Goal: Information Seeking & Learning: Learn about a topic

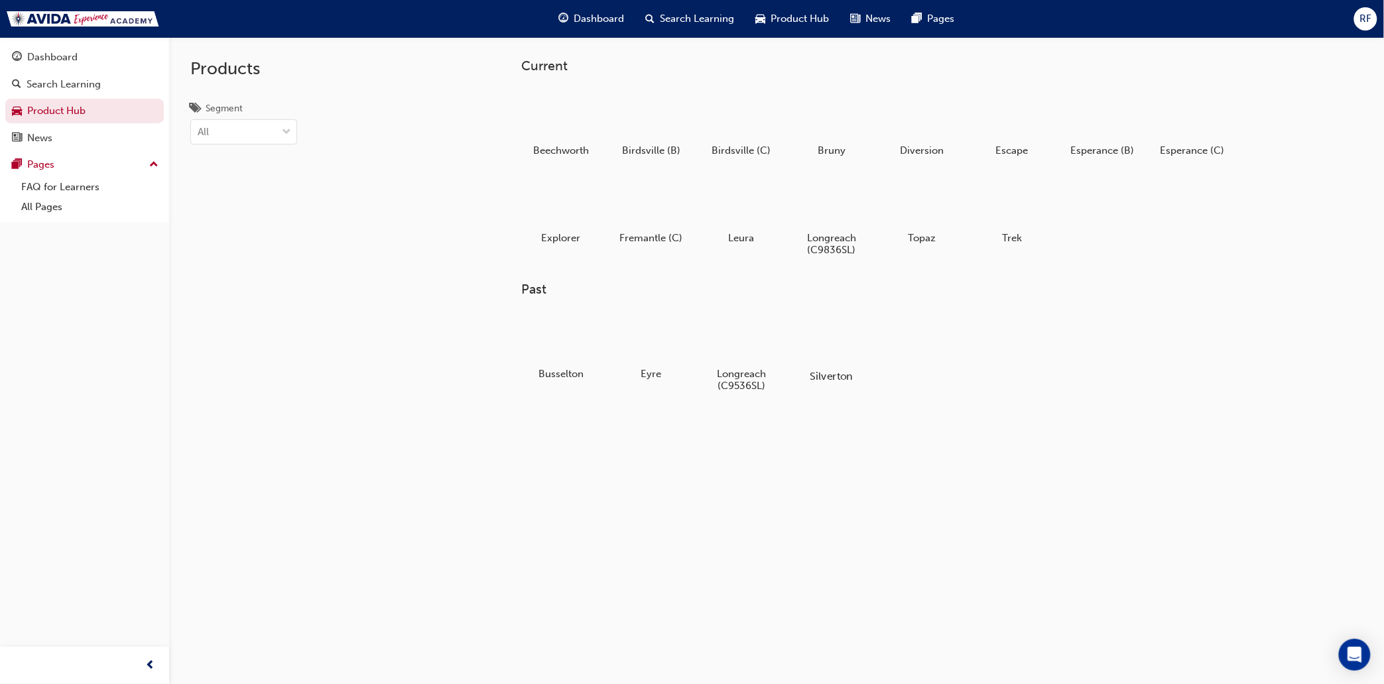
click at [834, 344] on div at bounding box center [832, 337] width 74 height 52
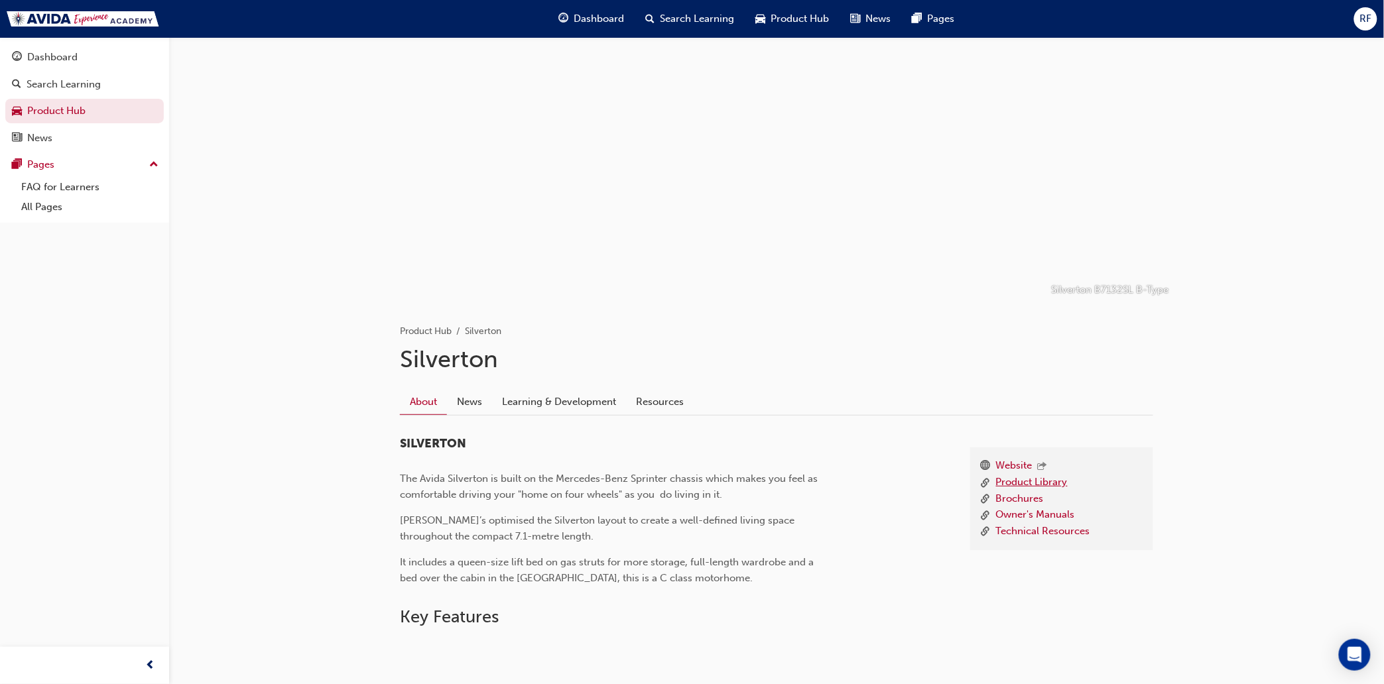
click at [1018, 481] on link "Product Library" at bounding box center [1032, 483] width 72 height 17
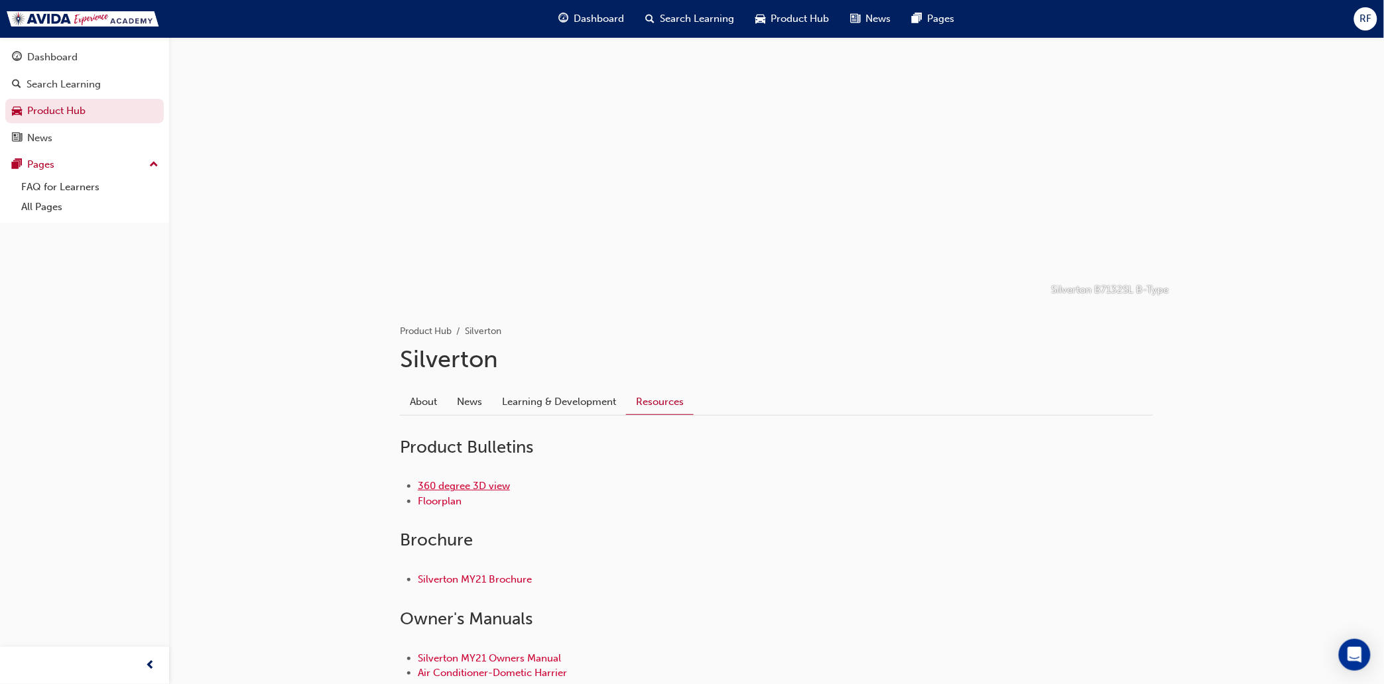
click at [456, 485] on link "360 degree 3D view" at bounding box center [464, 486] width 92 height 12
click at [611, 17] on span "Dashboard" at bounding box center [599, 18] width 50 height 15
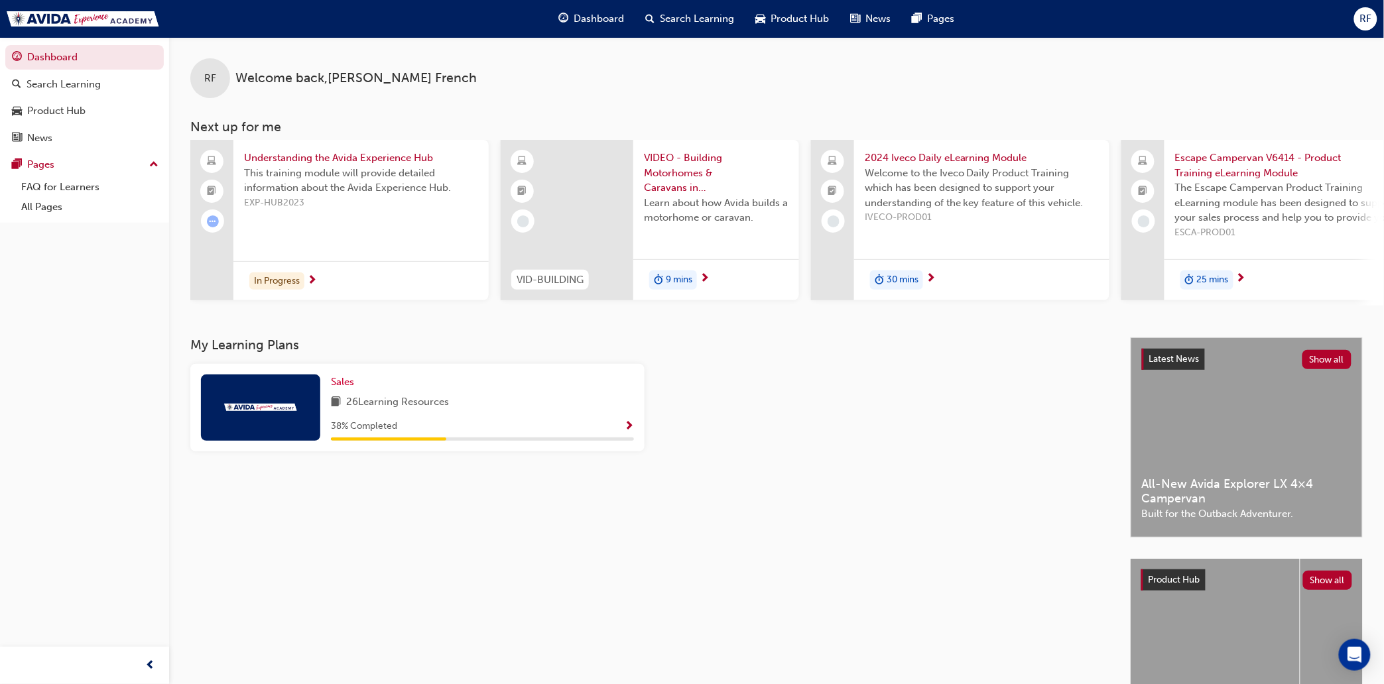
click at [788, 19] on span "Product Hub" at bounding box center [800, 18] width 58 height 15
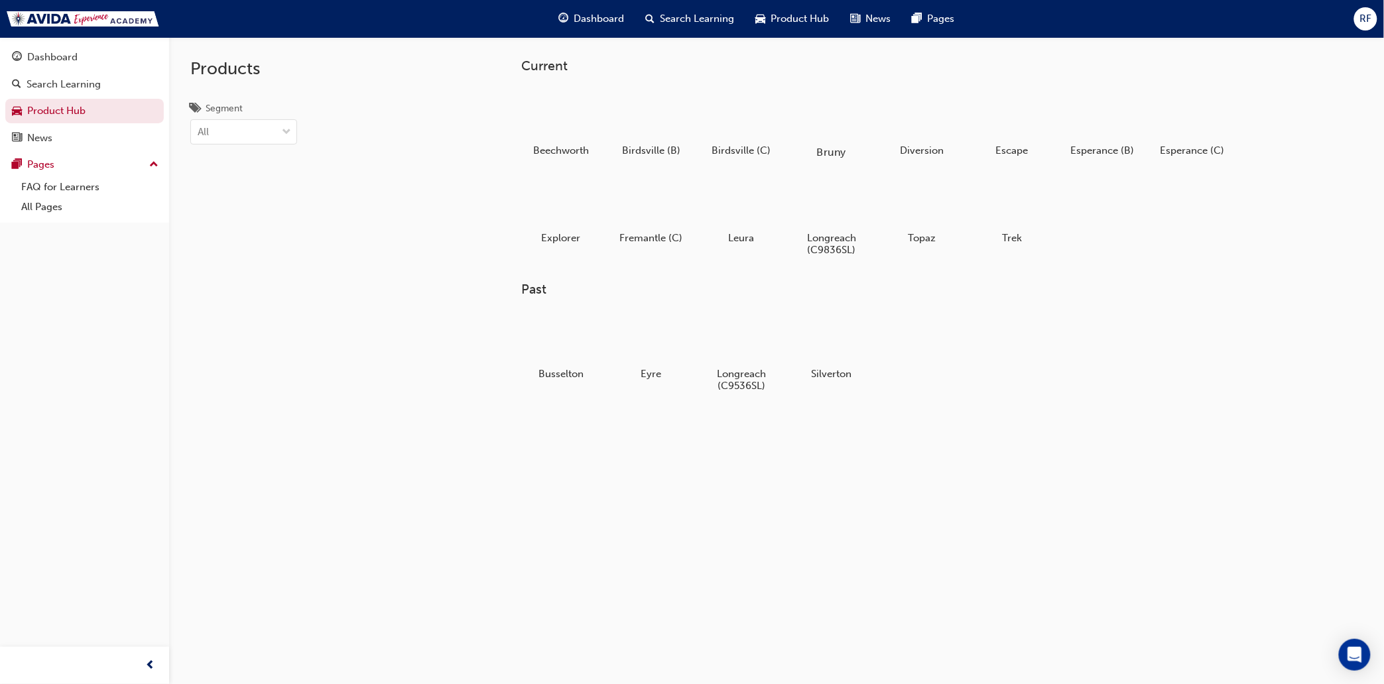
click at [824, 116] on div at bounding box center [832, 114] width 74 height 53
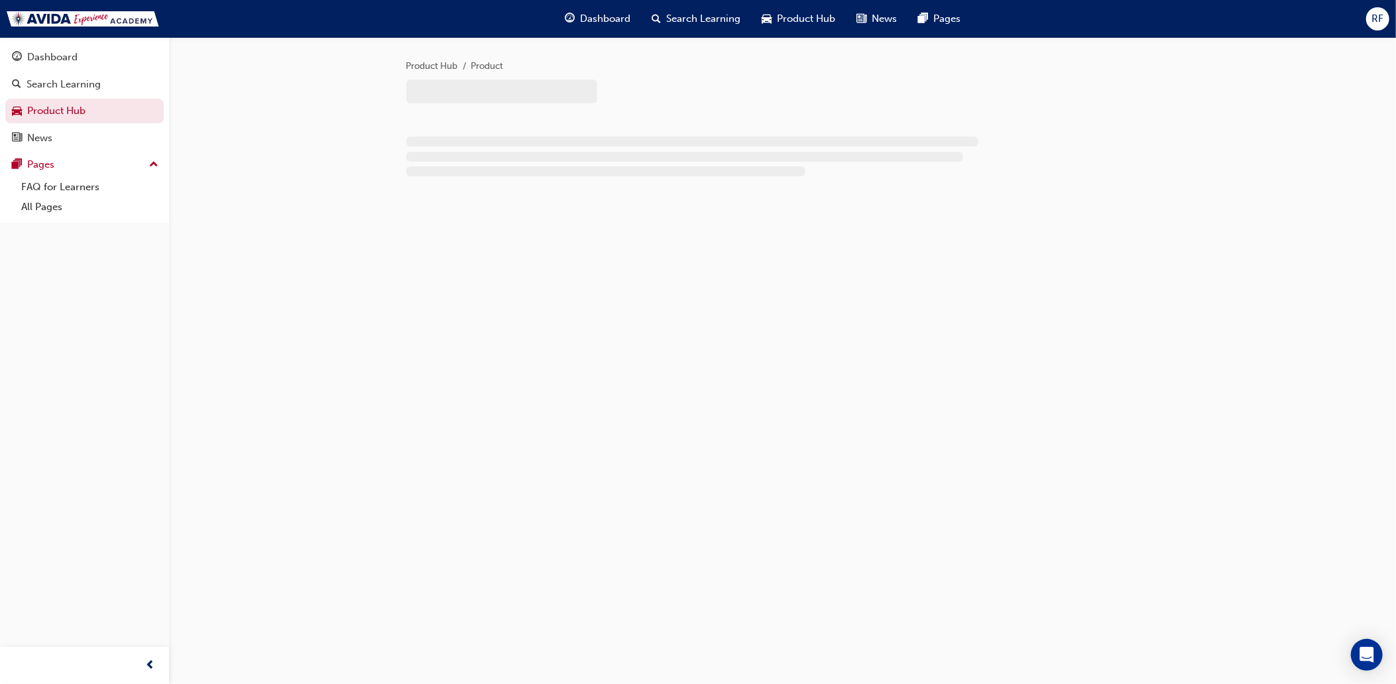
click at [824, 116] on div at bounding box center [782, 120] width 753 height 11
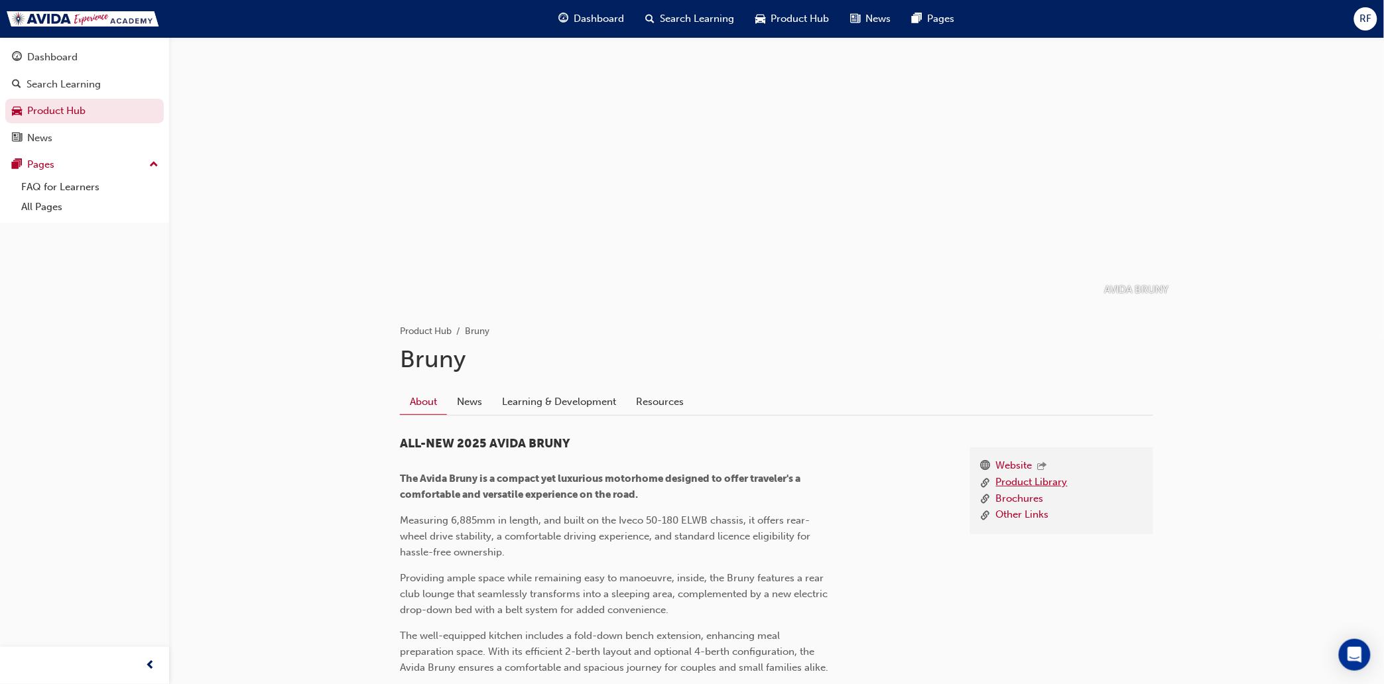
click at [1026, 479] on link "Product Library" at bounding box center [1032, 483] width 72 height 17
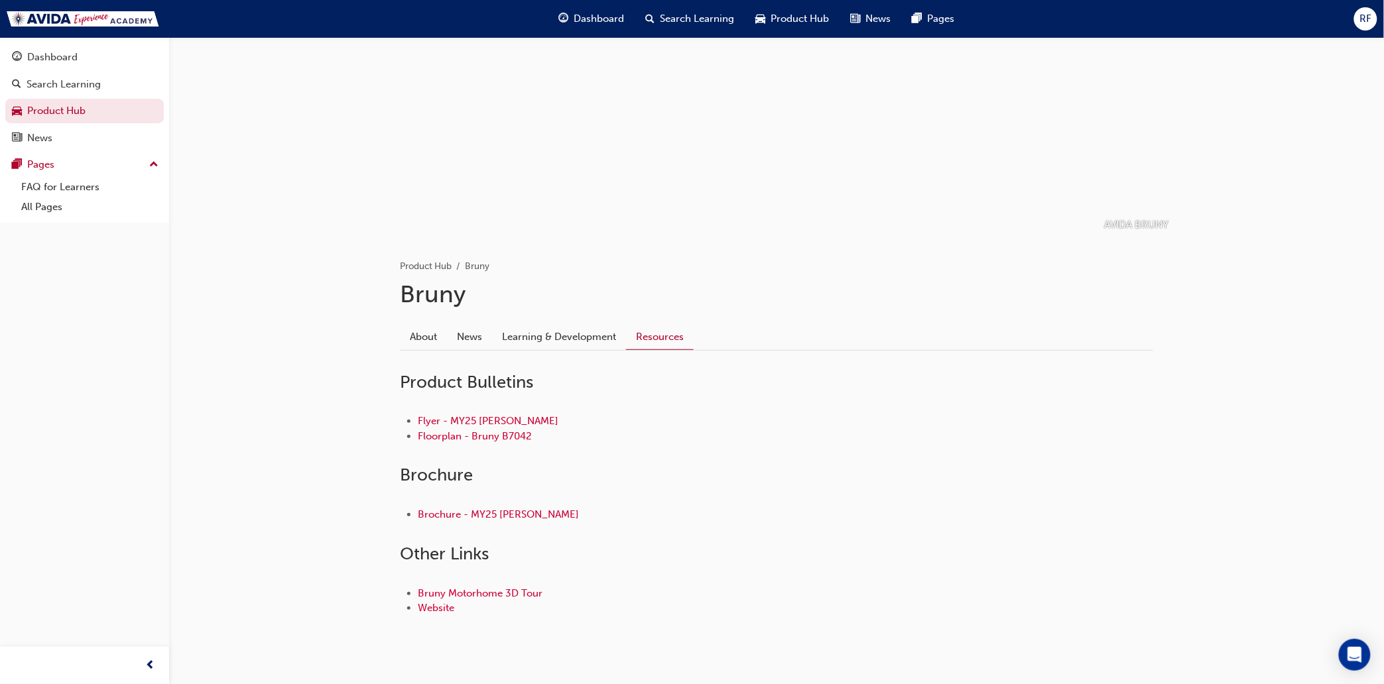
scroll to position [92, 0]
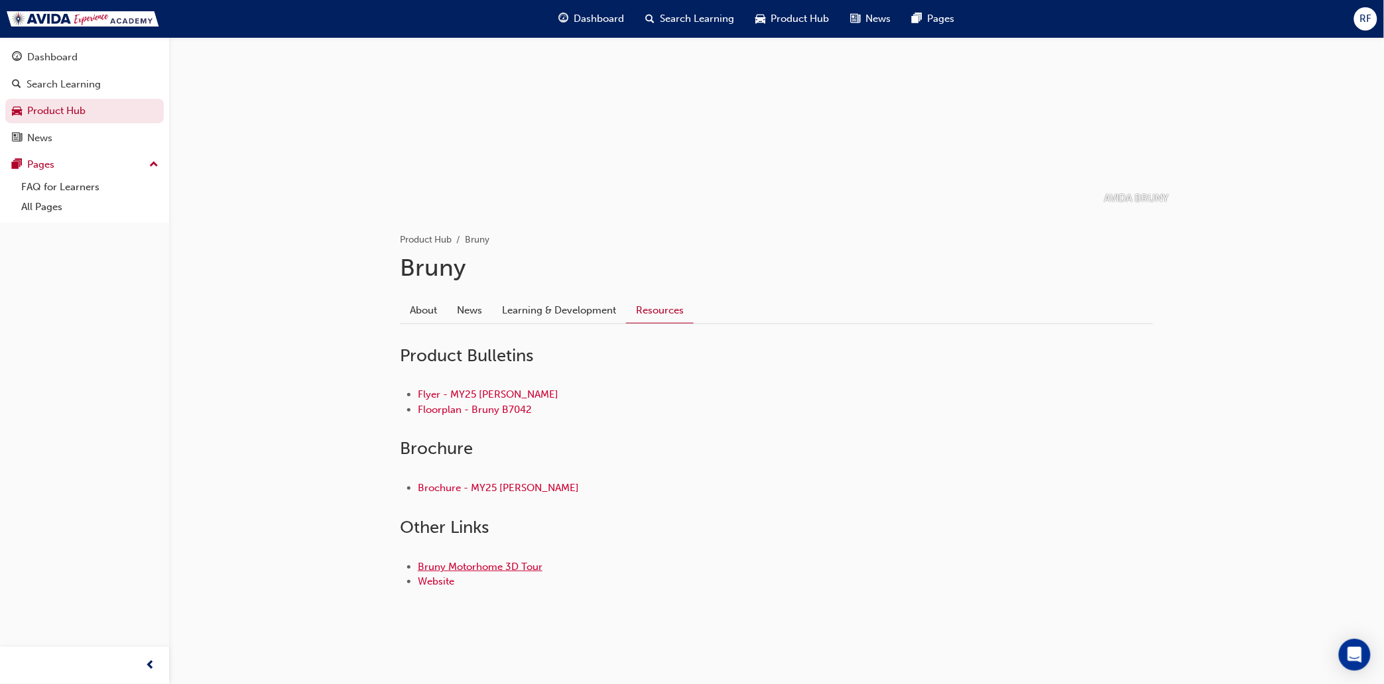
click at [471, 564] on link "Bruny Motorhome 3D Tour" at bounding box center [480, 567] width 125 height 12
